Goal: Information Seeking & Learning: Learn about a topic

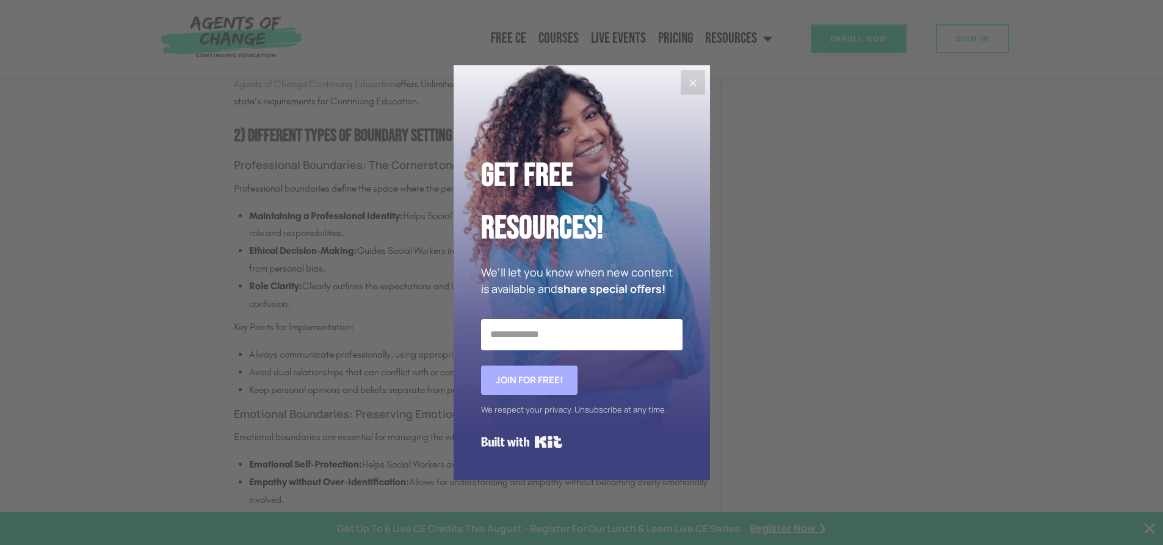
scroll to position [1648, 0]
click at [690, 82] on icon "Close" at bounding box center [692, 83] width 15 height 15
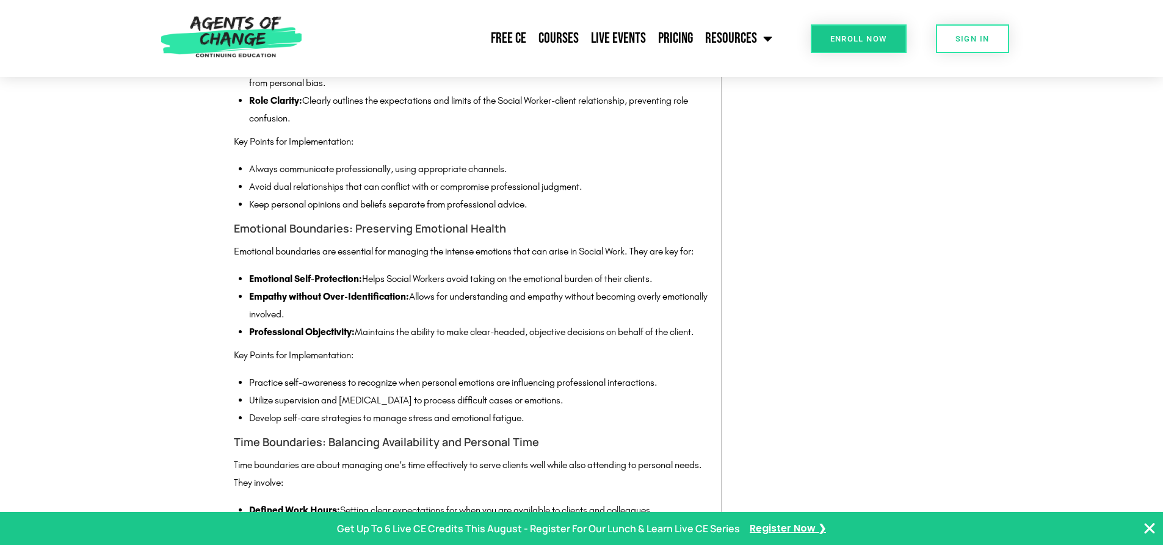
scroll to position [1892, 0]
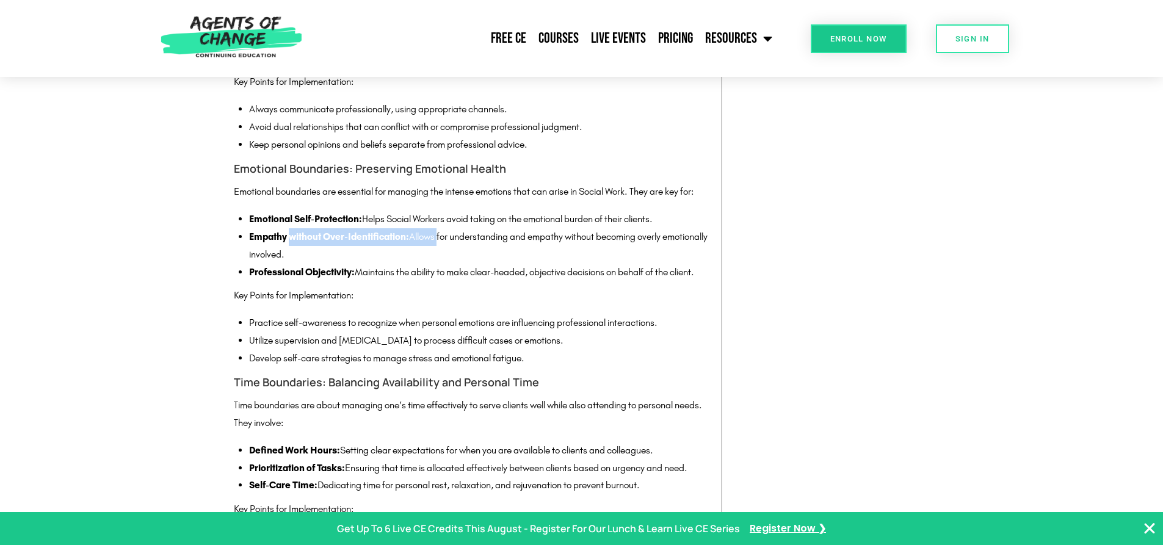
drag, startPoint x: 289, startPoint y: 255, endPoint x: 438, endPoint y: 250, distance: 149.0
click at [438, 250] on li "Empathy without Over-Identification: Allows for understanding and empathy witho…" at bounding box center [479, 245] width 460 height 35
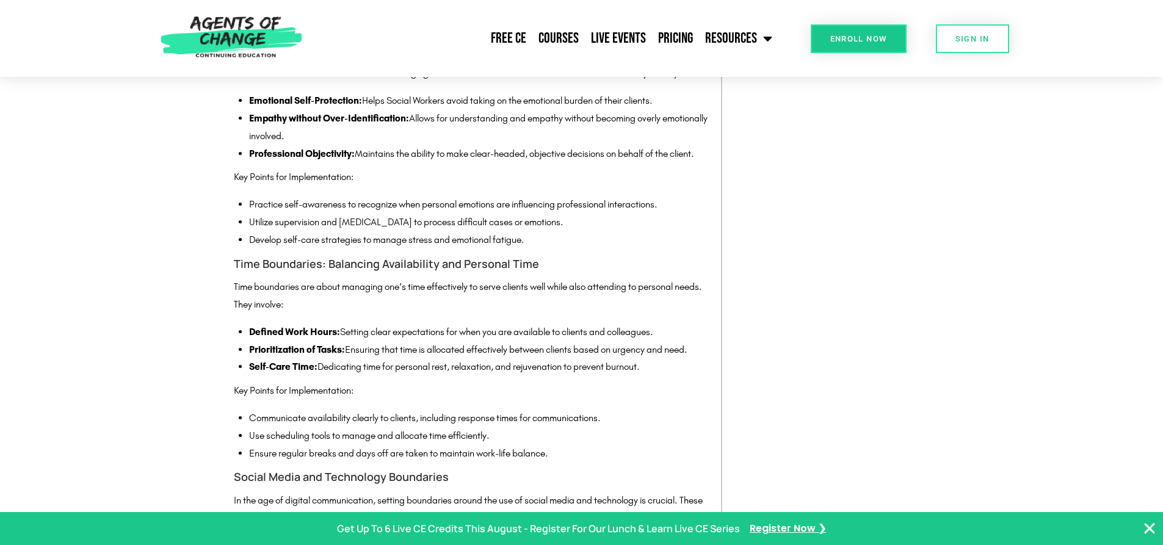
scroll to position [2014, 0]
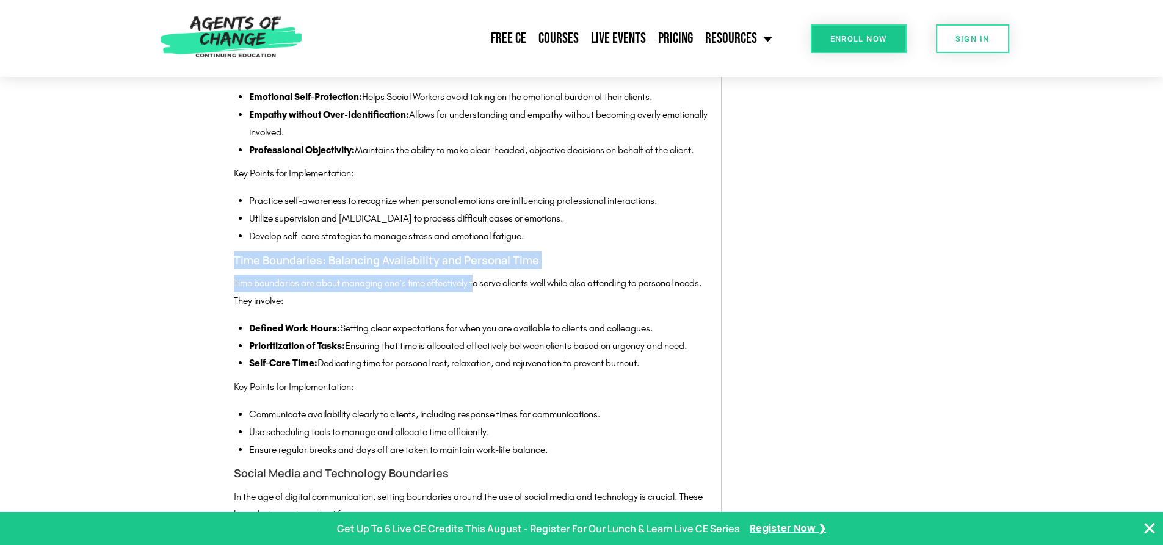
drag, startPoint x: 230, startPoint y: 275, endPoint x: 479, endPoint y: 307, distance: 251.1
click at [479, 307] on p "Time boundaries are about managing one’s time effectively to serve clients well…" at bounding box center [471, 292] width 475 height 35
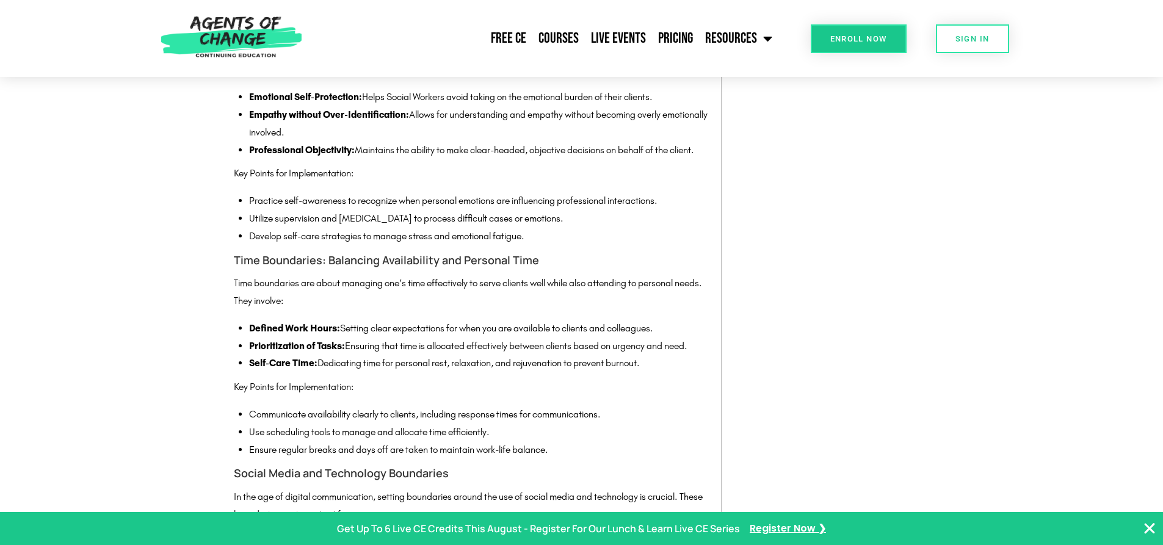
drag, startPoint x: 234, startPoint y: 273, endPoint x: 663, endPoint y: 385, distance: 443.4
click at [663, 385] on div "Professional Boundaries: The Cornerstone of Ethical Practice Professional bound…" at bounding box center [471, 393] width 475 height 1209
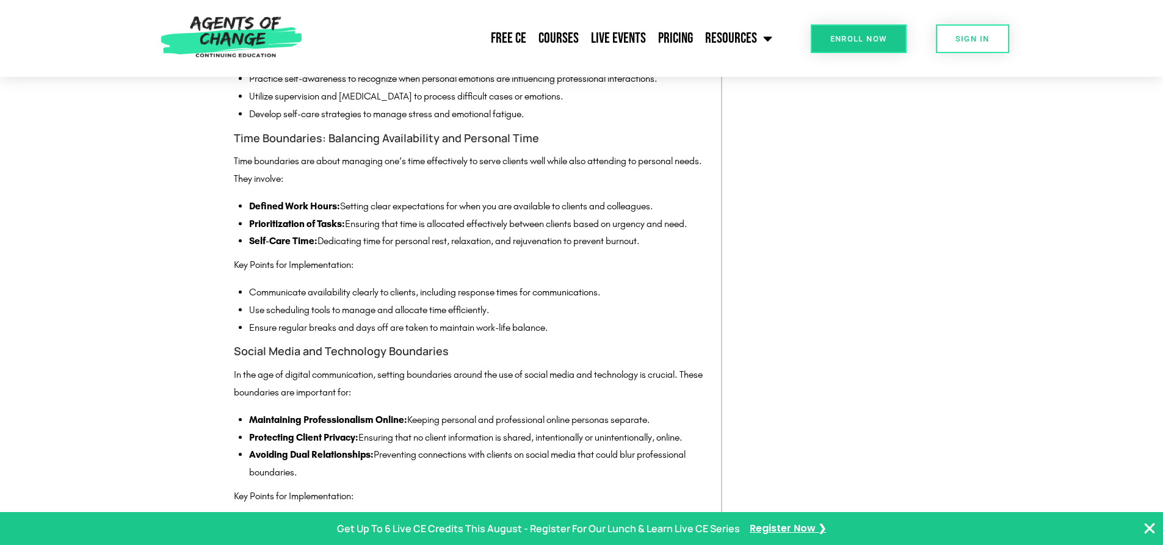
click at [256, 301] on li "Communicate availability clearly to clients, including response times for commu…" at bounding box center [479, 293] width 460 height 18
click at [238, 274] on p "Key Points for Implementation:" at bounding box center [471, 265] width 475 height 18
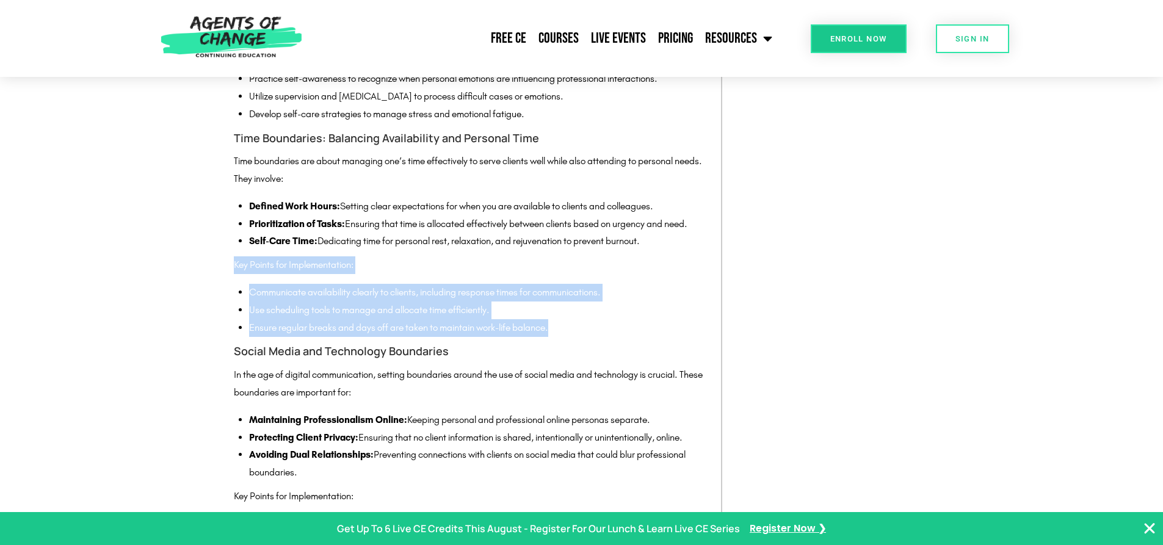
drag, startPoint x: 234, startPoint y: 278, endPoint x: 569, endPoint y: 349, distance: 342.6
click at [569, 349] on div "Professional Boundaries: The Cornerstone of Ethical Practice Professional bound…" at bounding box center [471, 271] width 475 height 1209
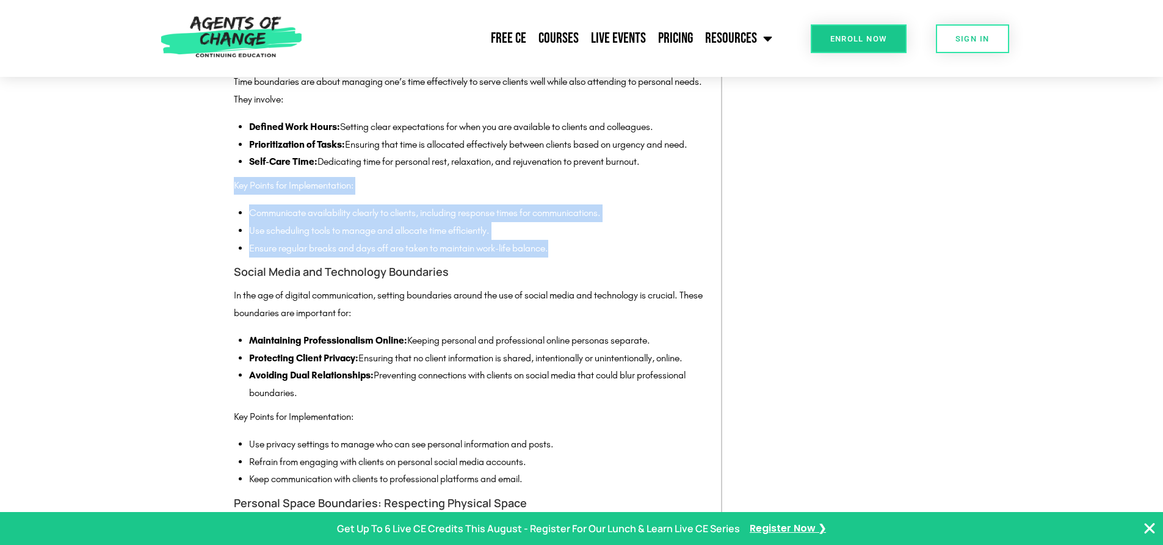
scroll to position [2319, 0]
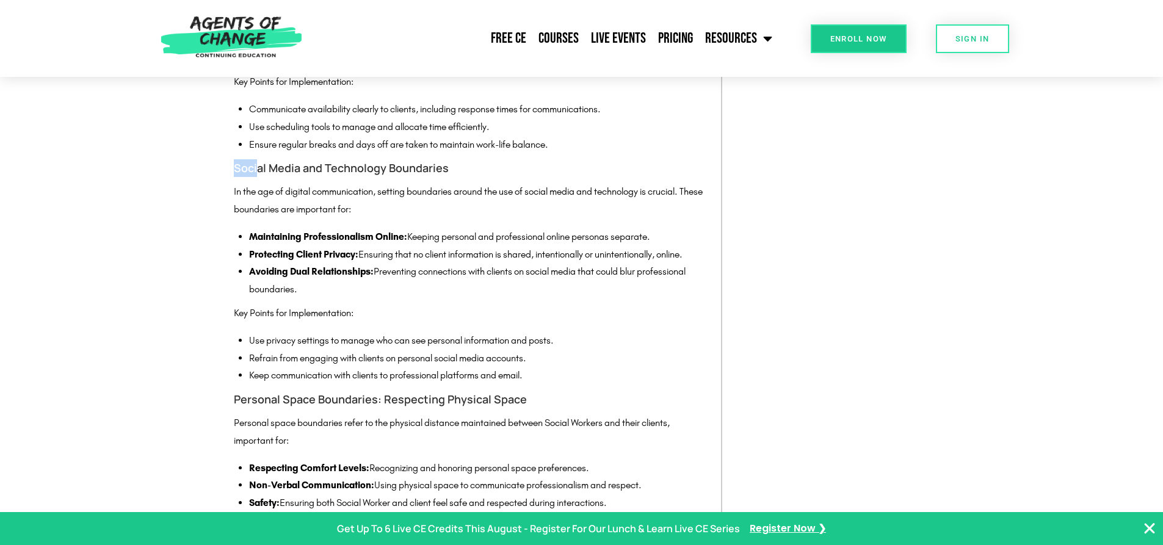
drag, startPoint x: 236, startPoint y: 184, endPoint x: 396, endPoint y: 198, distance: 160.5
click at [284, 177] on h4 "Social Media and Technology Boundaries" at bounding box center [471, 168] width 475 height 18
click at [413, 209] on p "In the age of digital communication, setting boundaries around the use of socia…" at bounding box center [471, 200] width 475 height 35
drag, startPoint x: 239, startPoint y: 184, endPoint x: 435, endPoint y: 190, distance: 196.0
click at [435, 177] on h4 "Social Media and Technology Boundaries" at bounding box center [471, 168] width 475 height 18
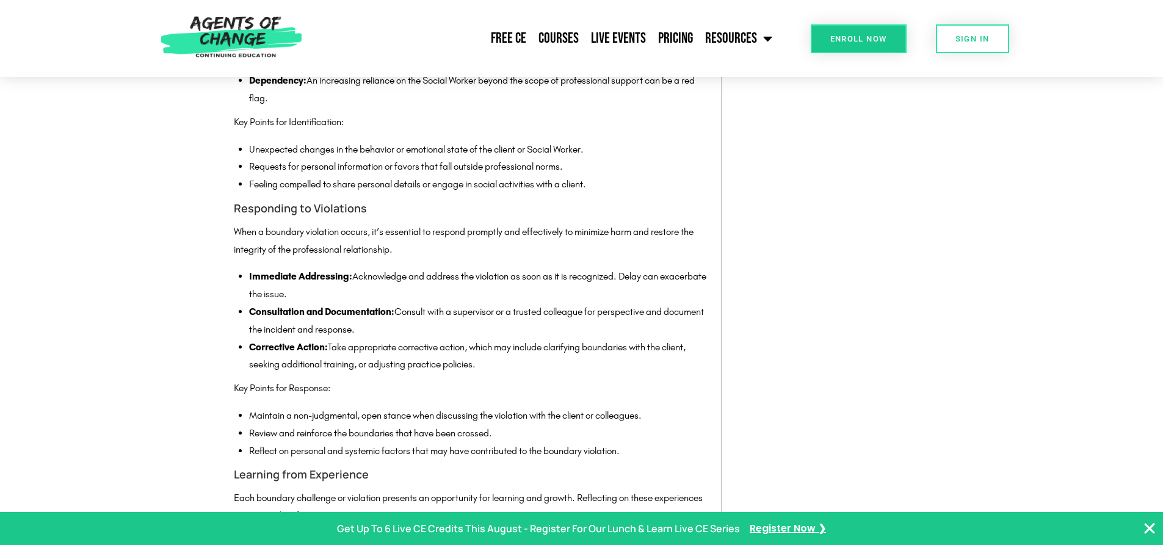
scroll to position [3174, 0]
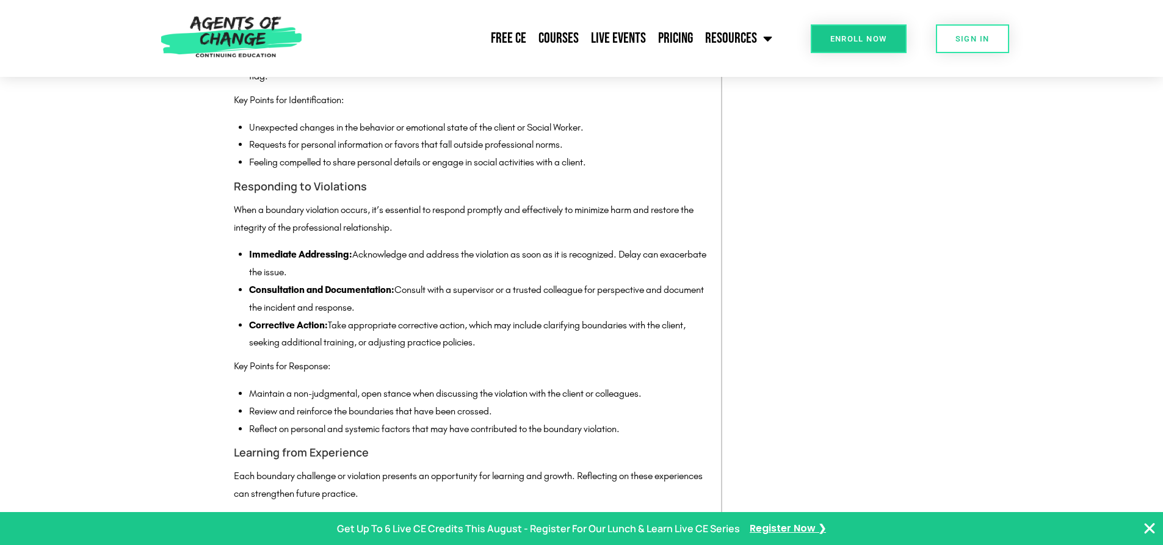
drag, startPoint x: 410, startPoint y: 345, endPoint x: 609, endPoint y: 364, distance: 199.9
click at [609, 317] on li "Consultation and Documentation: Consult with a supervisor or a trusted colleagu…" at bounding box center [479, 298] width 460 height 35
click at [491, 352] on li "Corrective Action: Take appropriate corrective action, which may include clarif…" at bounding box center [479, 334] width 460 height 35
drag, startPoint x: 336, startPoint y: 378, endPoint x: 547, endPoint y: 391, distance: 211.6
click at [547, 352] on li "Corrective Action: Take appropriate corrective action, which may include clarif…" at bounding box center [479, 334] width 460 height 35
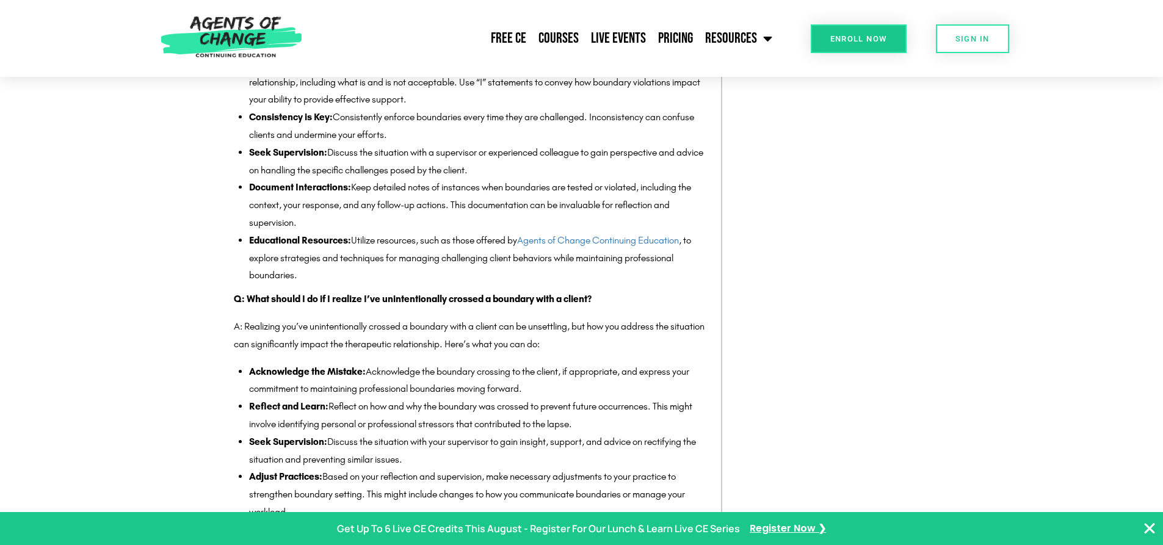
scroll to position [4212, 0]
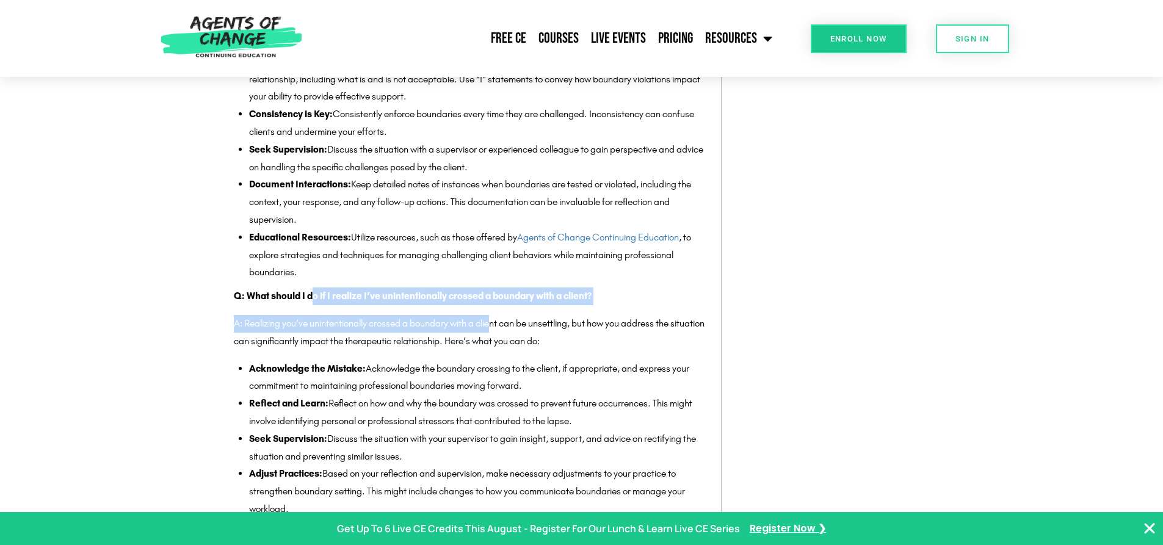
drag, startPoint x: 314, startPoint y: 354, endPoint x: 494, endPoint y: 371, distance: 180.9
click at [494, 350] on p "A: Realizing you’ve unintentionally crossed a boundary with a client can be uns…" at bounding box center [471, 332] width 475 height 35
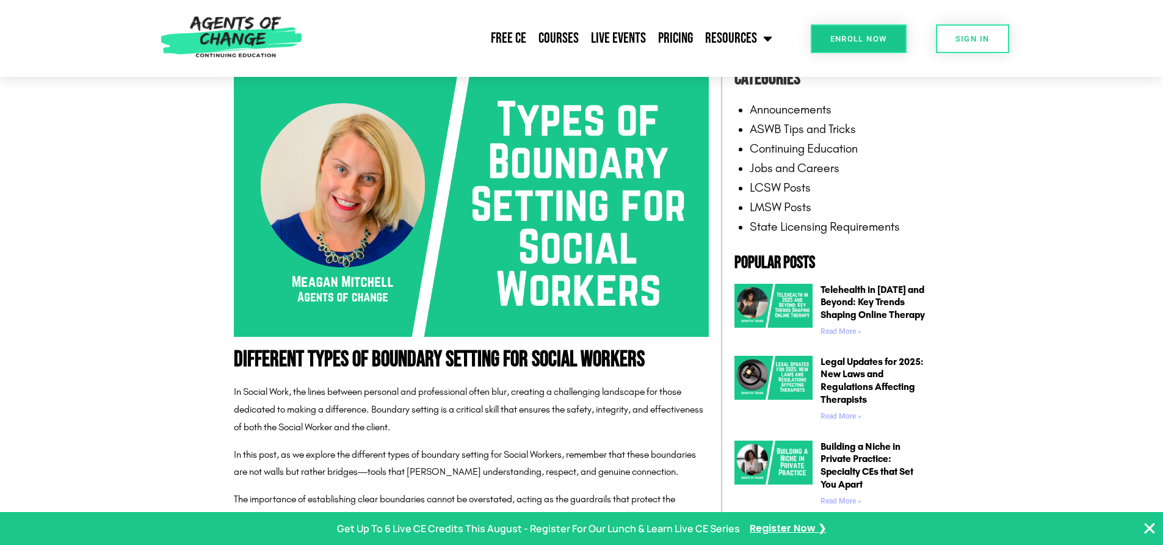
scroll to position [303, 0]
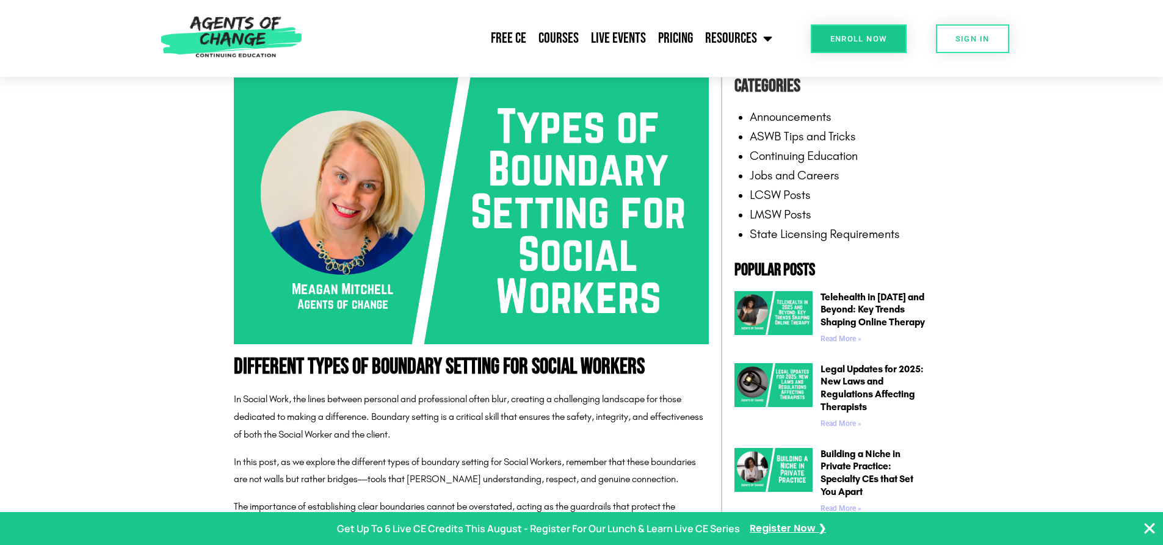
click at [1146, 43] on header "Free CE Courses Live Events Pricing Resources Blog State Requirements: Social W…" at bounding box center [581, 38] width 1163 height 77
click at [510, 37] on link "Free CE" at bounding box center [509, 38] width 48 height 31
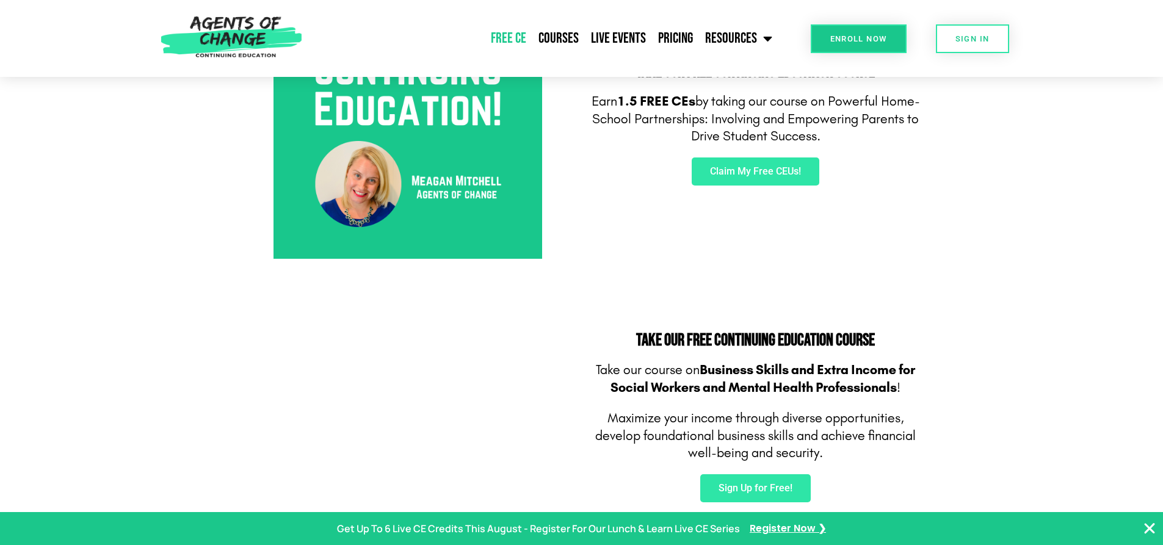
scroll to position [549, 0]
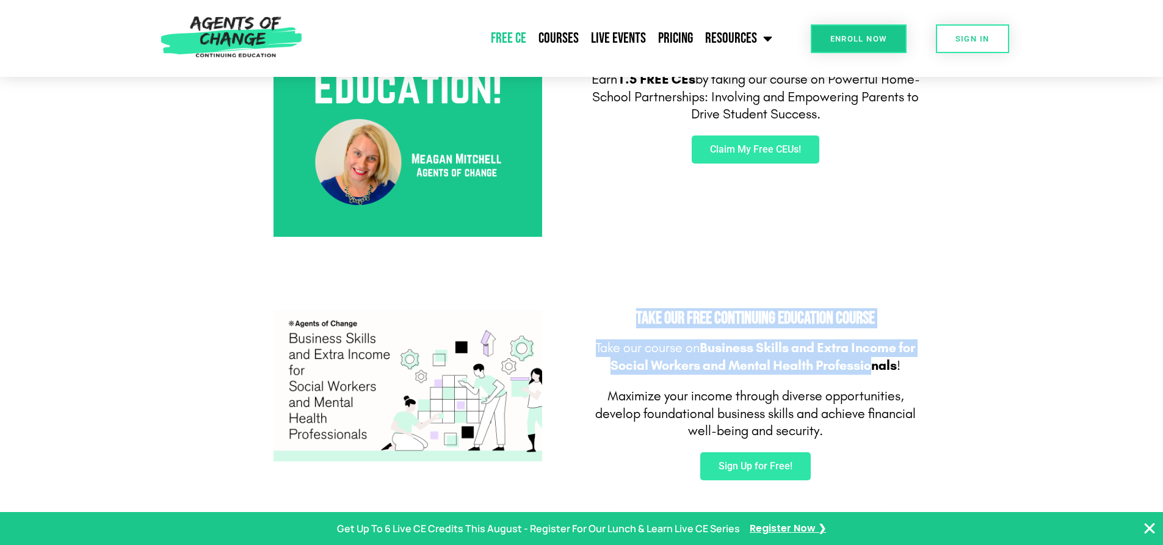
drag, startPoint x: 631, startPoint y: 318, endPoint x: 873, endPoint y: 361, distance: 246.1
click at [873, 361] on div "Take Our FREE Continuing Education Course Take our course on Business Skills an…" at bounding box center [756, 395] width 348 height 183
click at [873, 361] on b "Business Skills and Extra Income for Social Workers and Mental Health Professio…" at bounding box center [762, 357] width 305 height 34
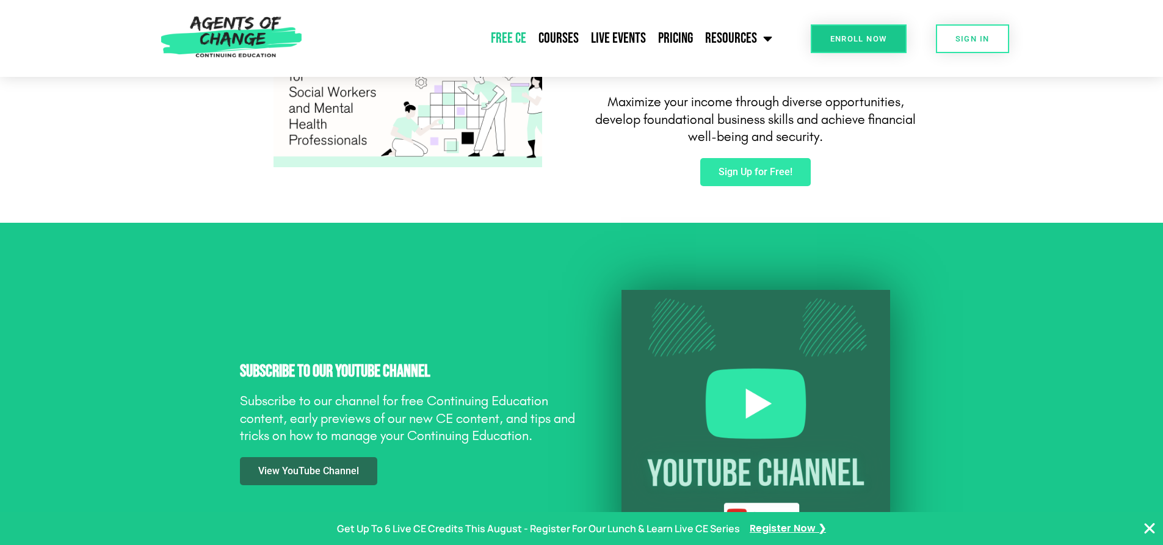
scroll to position [855, 0]
